Goal: Find specific page/section: Find specific page/section

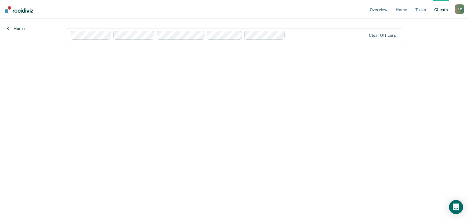
click at [10, 28] on link "Home" at bounding box center [16, 28] width 18 height 5
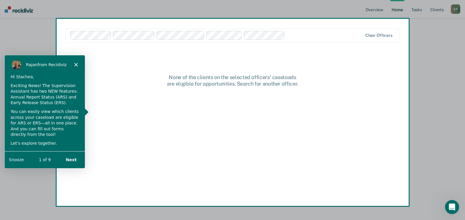
click at [73, 64] on div "[PERSON_NAME] from Recidiviz" at bounding box center [44, 64] width 80 height 19
click at [77, 65] on polygon "Close" at bounding box center [76, 64] width 4 height 4
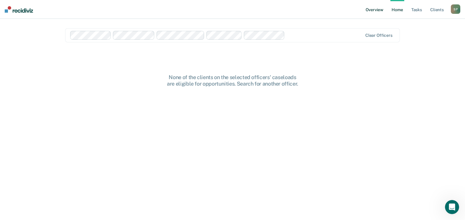
click at [378, 11] on link "Overview" at bounding box center [374, 9] width 20 height 19
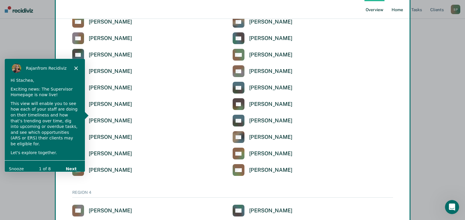
scroll to position [1352, 0]
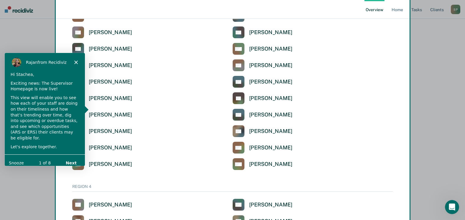
click at [252, 98] on div "Product tour overlay" at bounding box center [232, 110] width 465 height 220
click at [264, 100] on div "Product tour overlay" at bounding box center [232, 110] width 465 height 220
click at [241, 96] on div "Product tour overlay" at bounding box center [232, 110] width 465 height 220
click at [75, 159] on button "Next" at bounding box center [71, 163] width 23 height 12
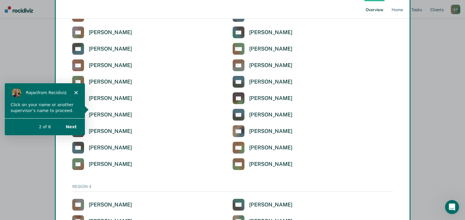
scroll to position [0, 0]
click at [72, 127] on button "Next" at bounding box center [71, 126] width 23 height 12
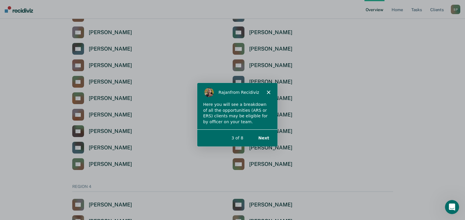
click at [267, 138] on button "Next" at bounding box center [263, 138] width 23 height 12
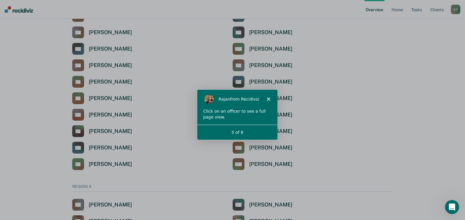
click at [267, 138] on div "5 of 8" at bounding box center [236, 131] width 80 height 15
click at [266, 100] on icon "Close" at bounding box center [268, 99] width 4 height 4
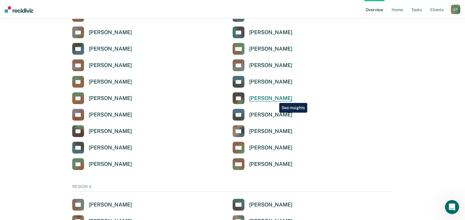
click at [274, 98] on div "[PERSON_NAME]" at bounding box center [270, 98] width 43 height 7
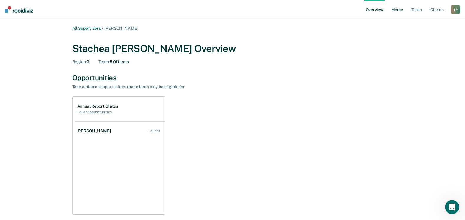
click at [396, 11] on link "Home" at bounding box center [397, 9] width 14 height 19
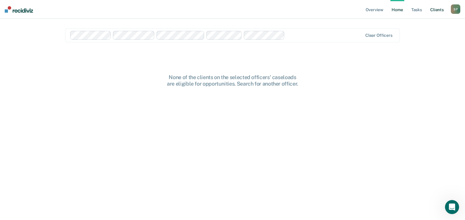
click at [436, 8] on link "Client s" at bounding box center [437, 9] width 16 height 19
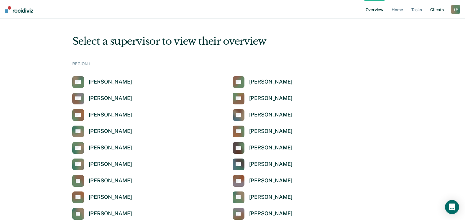
click at [437, 11] on link "Client s" at bounding box center [437, 9] width 16 height 19
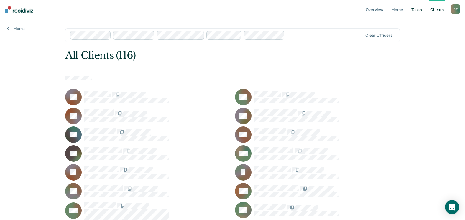
click at [419, 11] on link "Tasks" at bounding box center [416, 9] width 13 height 19
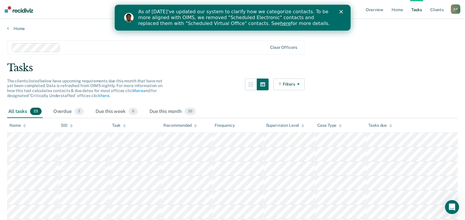
click at [340, 11] on icon "Close" at bounding box center [341, 12] width 4 height 4
